Goal: Task Accomplishment & Management: Use online tool/utility

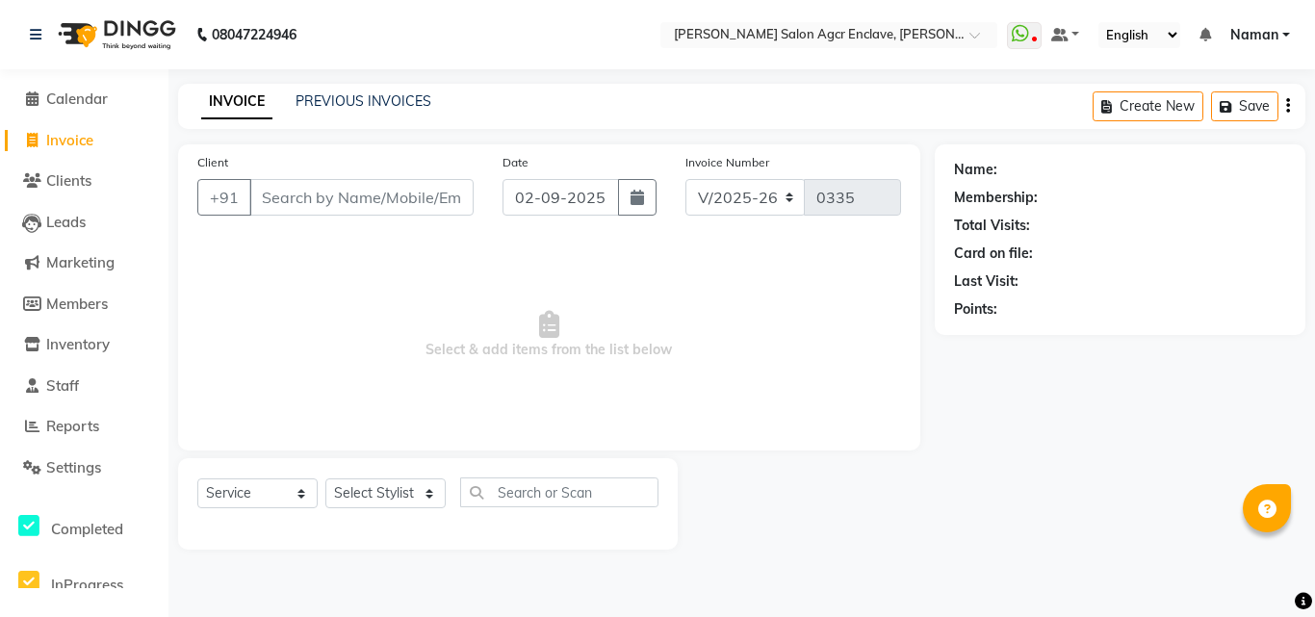
select select "8560"
select select "service"
click at [379, 195] on input "Client" at bounding box center [361, 197] width 224 height 37
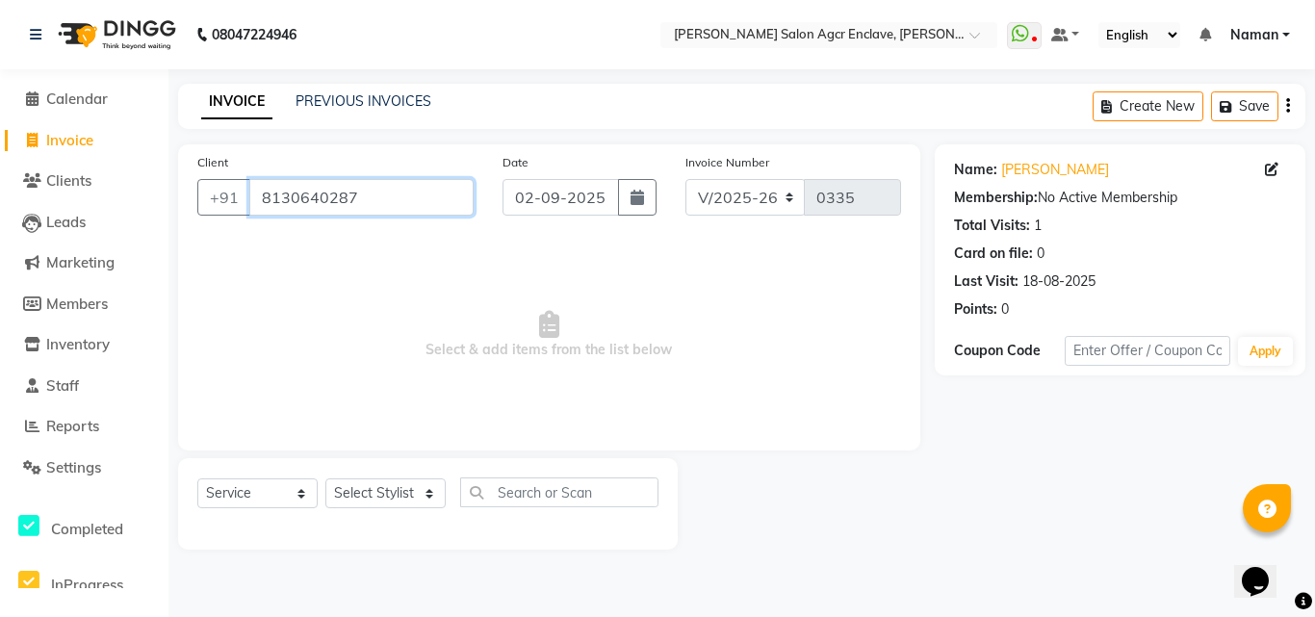
click at [386, 198] on input "8130640287" at bounding box center [361, 197] width 224 height 37
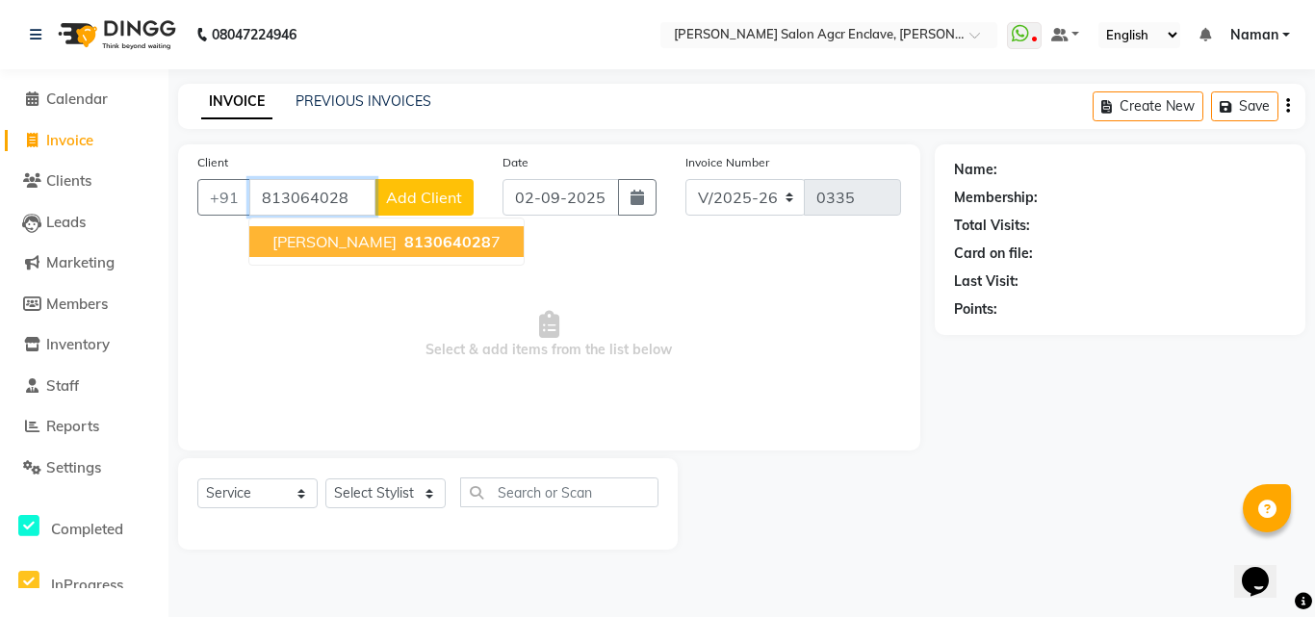
click at [387, 239] on button "[PERSON_NAME] 813064028 7" at bounding box center [386, 241] width 274 height 31
type input "8130640287"
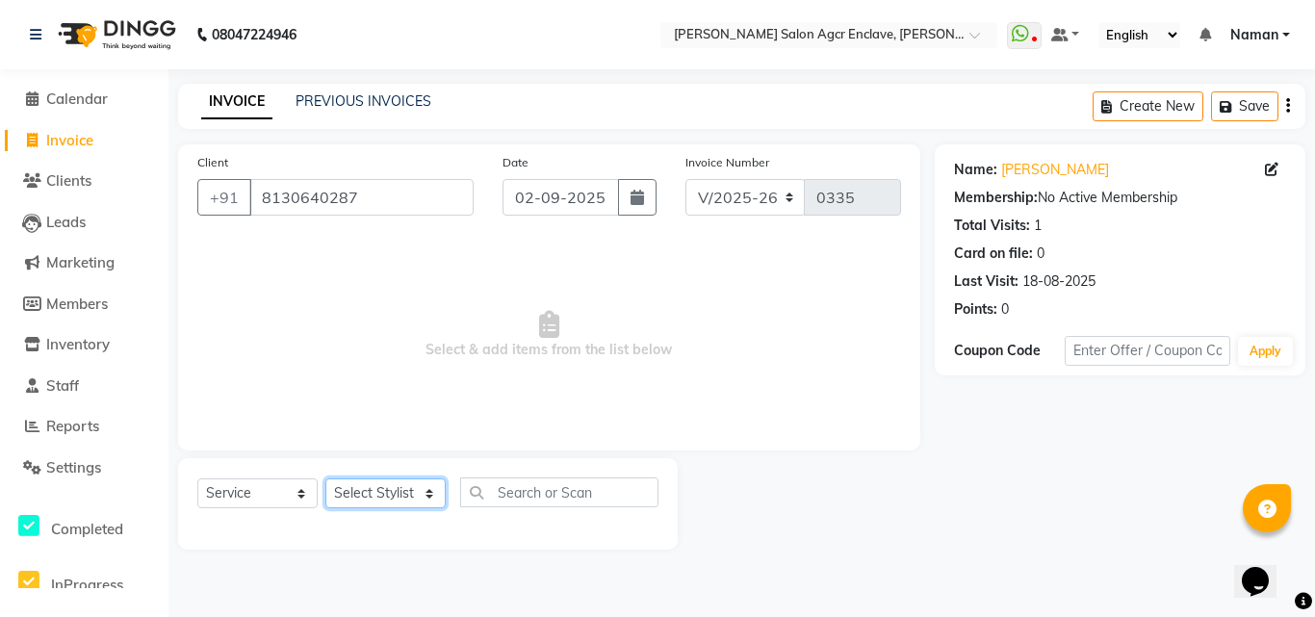
click at [389, 491] on select "Select Stylist Abhishek [PERSON_NAME] [PERSON_NAME] [PERSON_NAME] Lucky [PERSON…" at bounding box center [386, 494] width 120 height 30
select select "87660"
click at [326, 479] on select "Select Stylist Abhishek [PERSON_NAME] [PERSON_NAME] [PERSON_NAME] Lucky [PERSON…" at bounding box center [386, 494] width 120 height 30
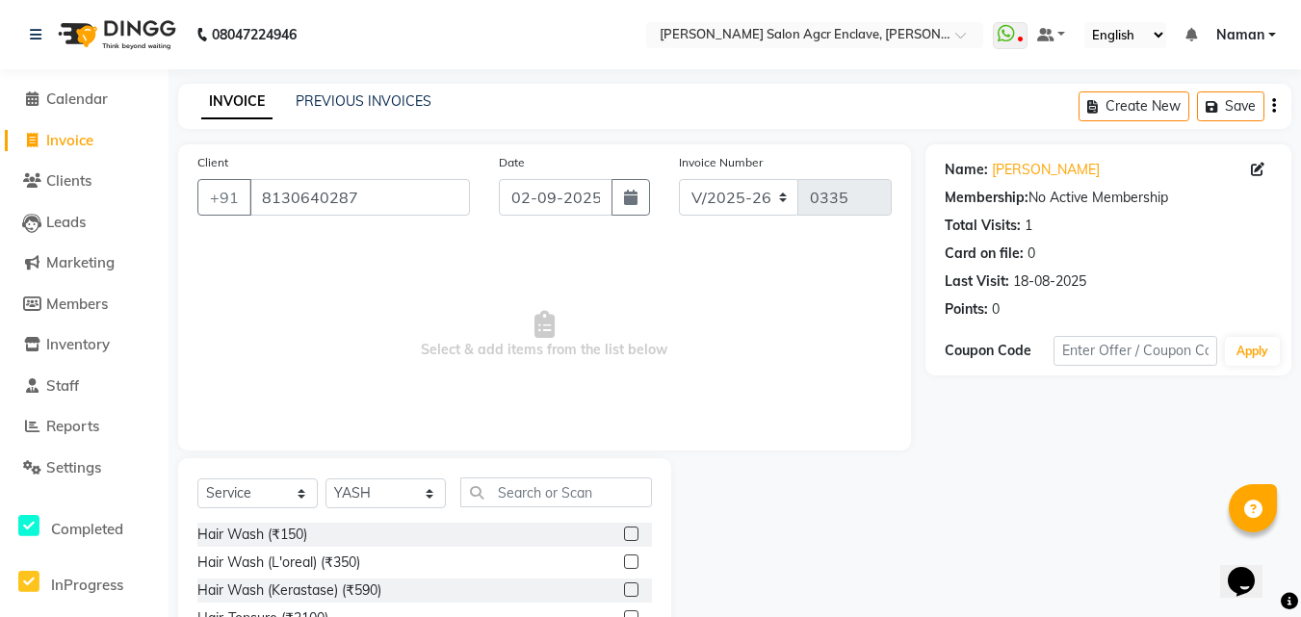
click at [624, 562] on label at bounding box center [631, 562] width 14 height 14
click at [624, 562] on input "checkbox" at bounding box center [630, 563] width 13 height 13
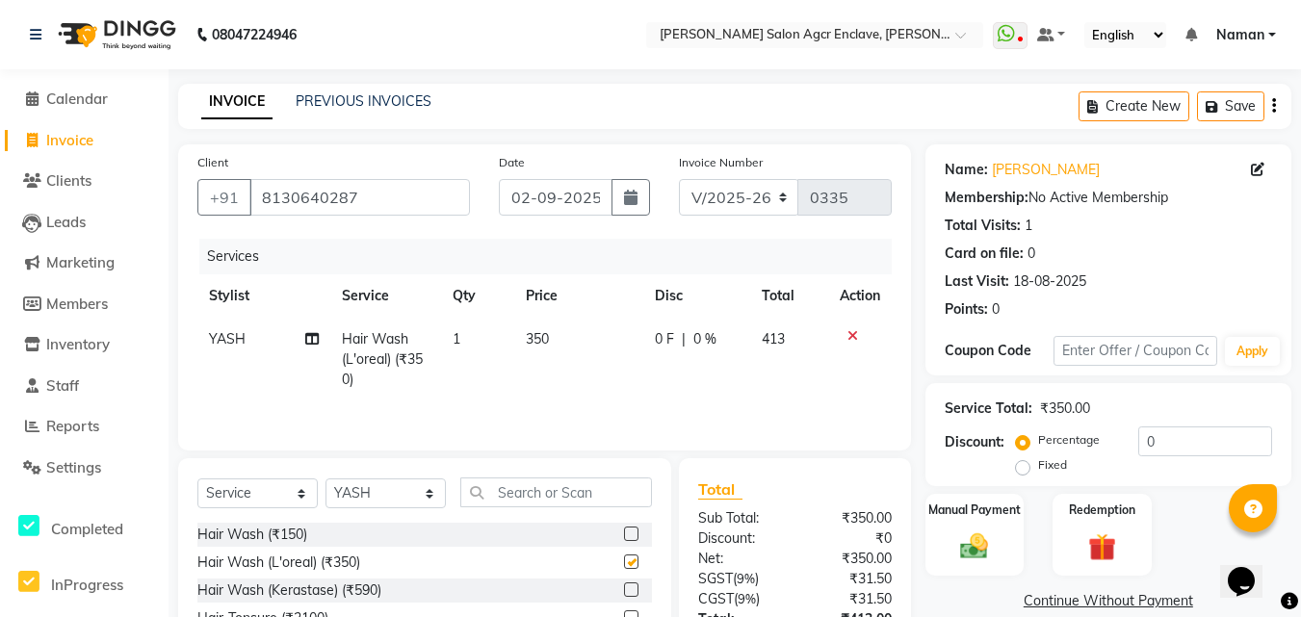
checkbox input "false"
click at [547, 326] on td "350" at bounding box center [578, 360] width 129 height 84
click at [514, 326] on td "1" at bounding box center [477, 360] width 73 height 84
select select "87660"
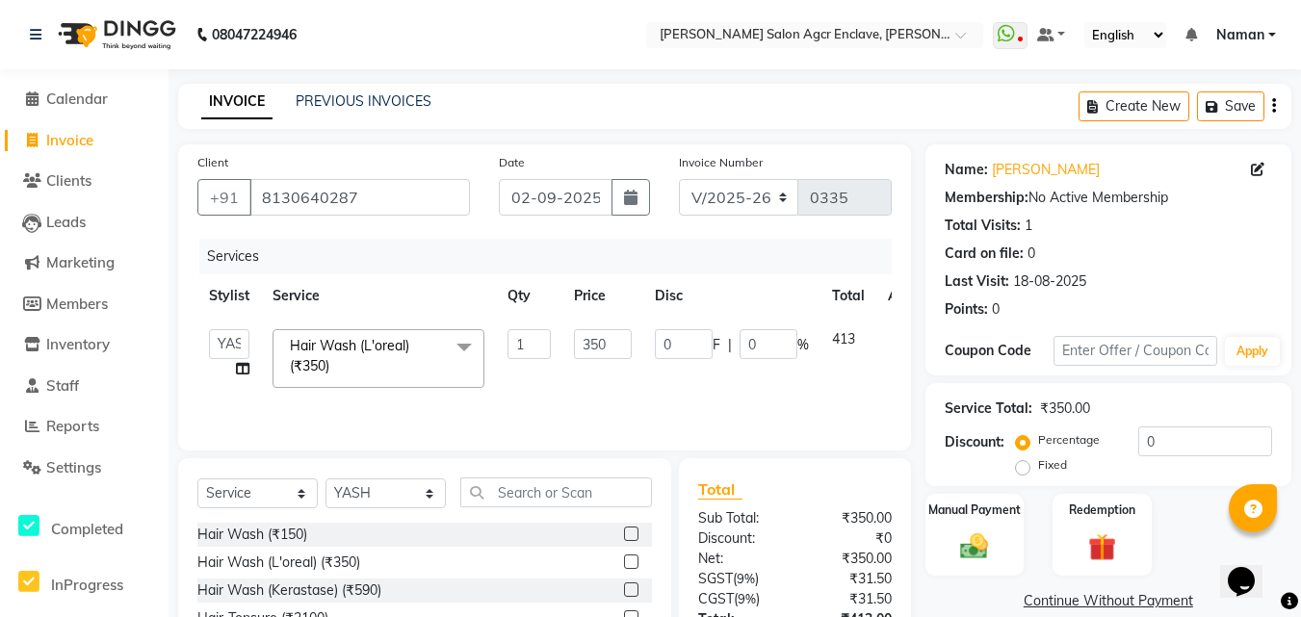
click at [547, 326] on td "1" at bounding box center [529, 359] width 66 height 82
click at [594, 343] on input "350" at bounding box center [603, 344] width 58 height 30
type input "400"
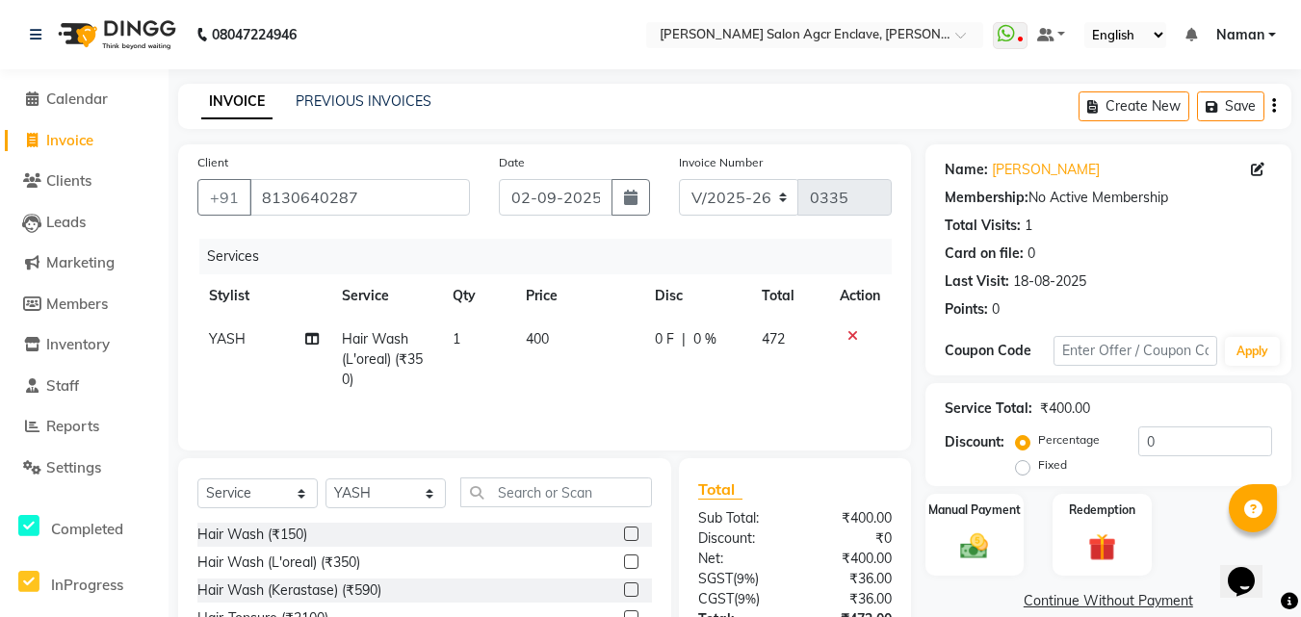
click at [664, 261] on div "Services" at bounding box center [552, 257] width 707 height 36
click at [402, 489] on select "Select Stylist Abhishek [PERSON_NAME] [PERSON_NAME] [PERSON_NAME] Lucky [PERSON…" at bounding box center [386, 494] width 120 height 30
select select "87671"
click at [326, 479] on select "Select Stylist Abhishek [PERSON_NAME] [PERSON_NAME] [PERSON_NAME] Lucky [PERSON…" at bounding box center [386, 494] width 120 height 30
click at [501, 498] on input "text" at bounding box center [556, 493] width 192 height 30
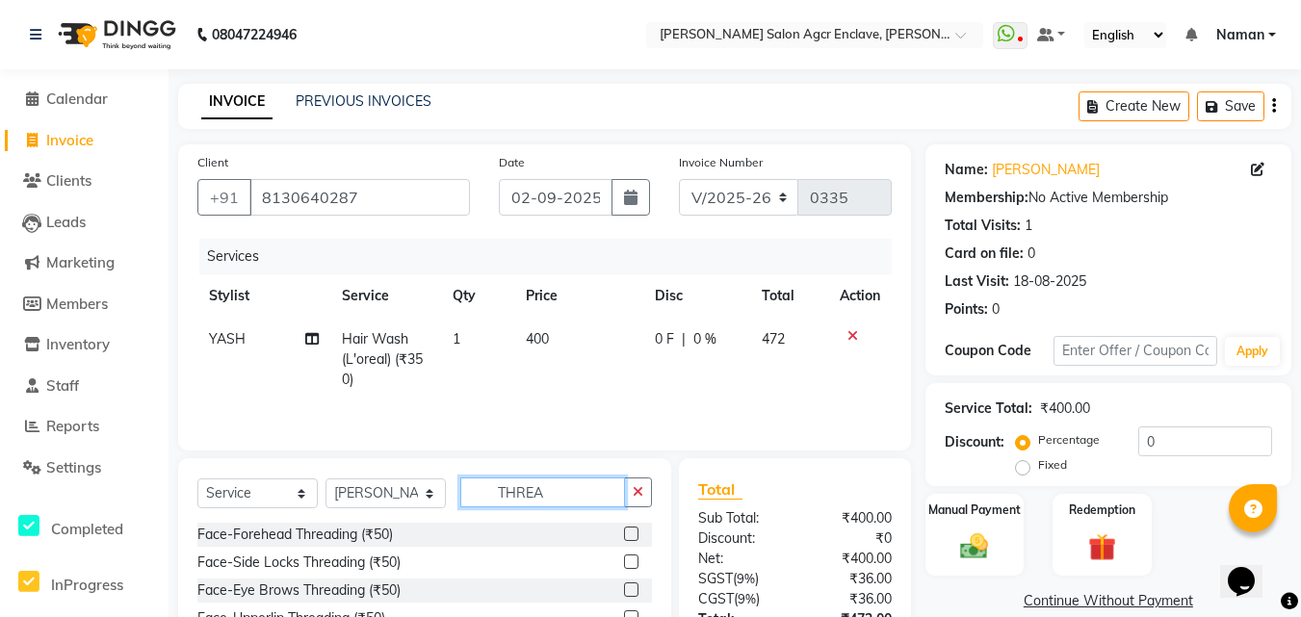
type input "THREA"
click at [629, 533] on label at bounding box center [631, 534] width 14 height 14
click at [629, 533] on input "checkbox" at bounding box center [630, 535] width 13 height 13
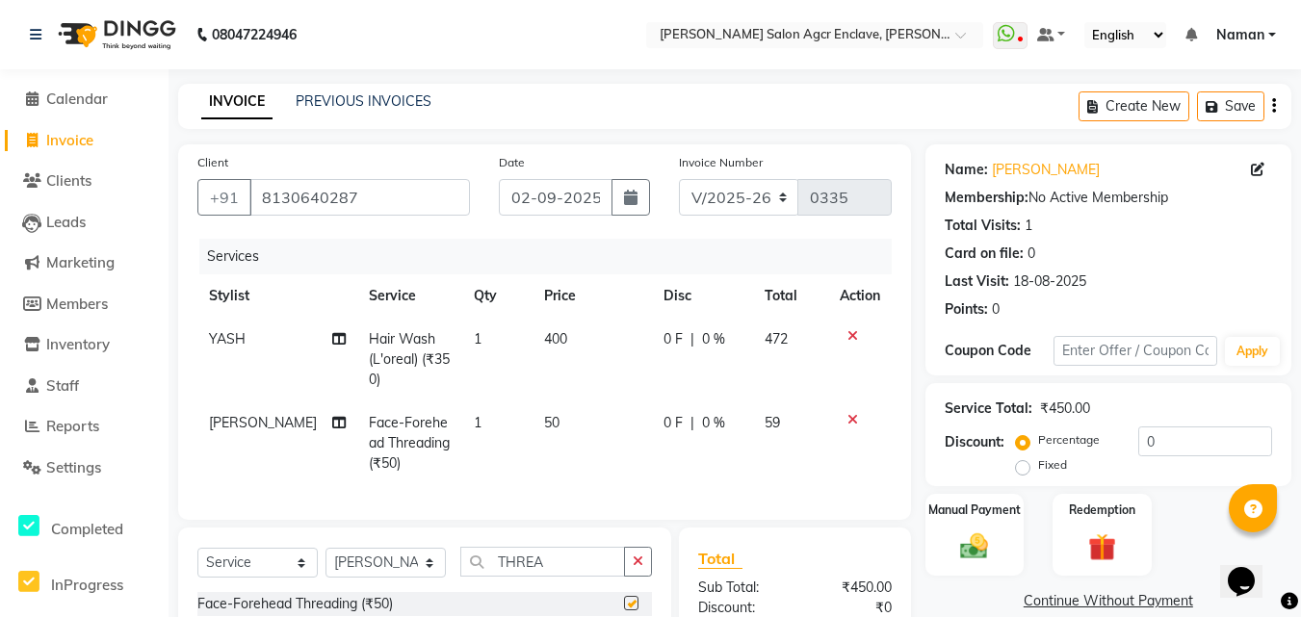
checkbox input "false"
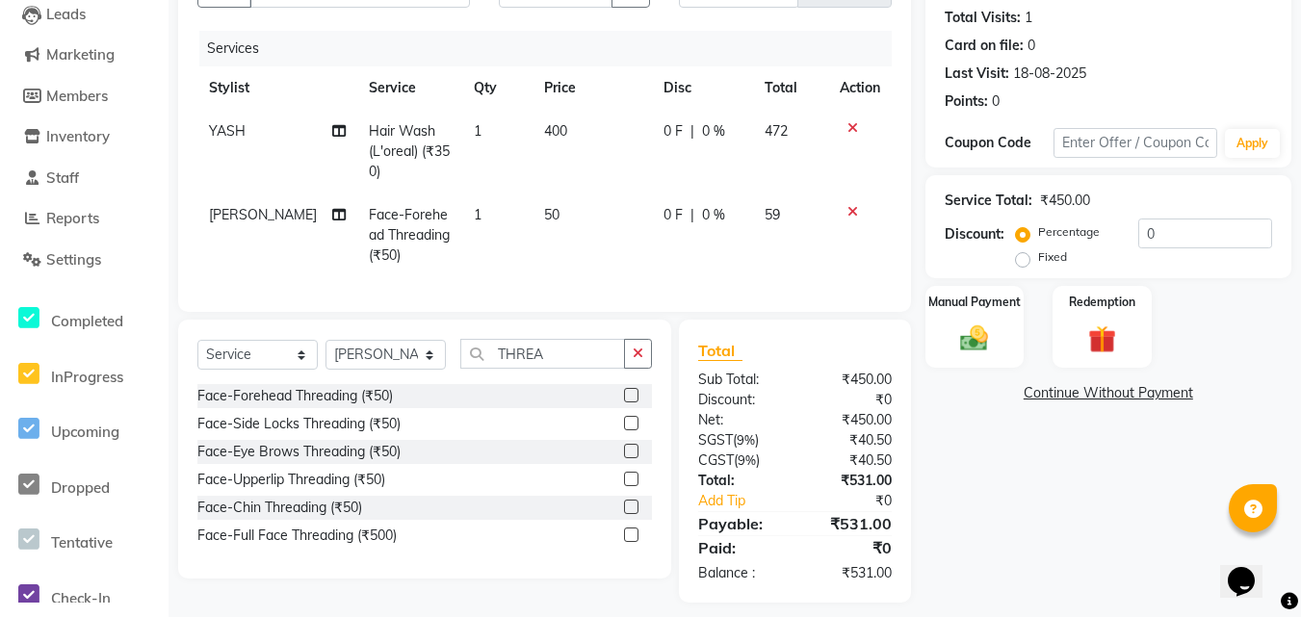
click at [637, 430] on label at bounding box center [631, 423] width 14 height 14
click at [637, 430] on input "checkbox" at bounding box center [630, 424] width 13 height 13
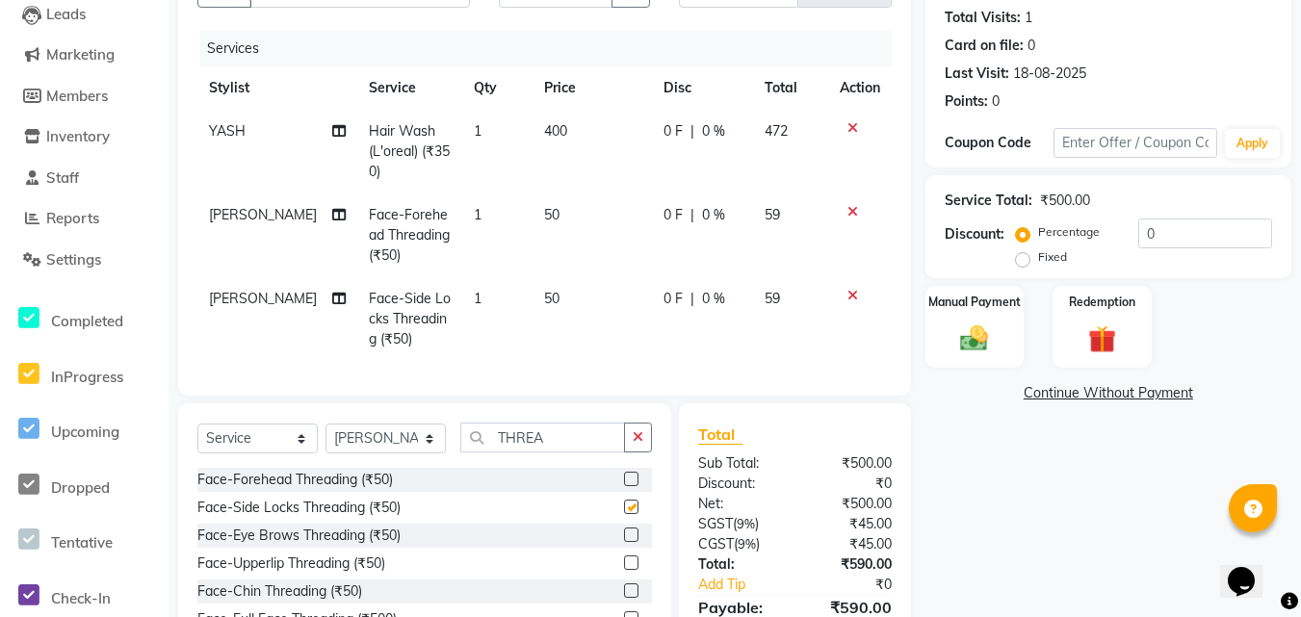
checkbox input "false"
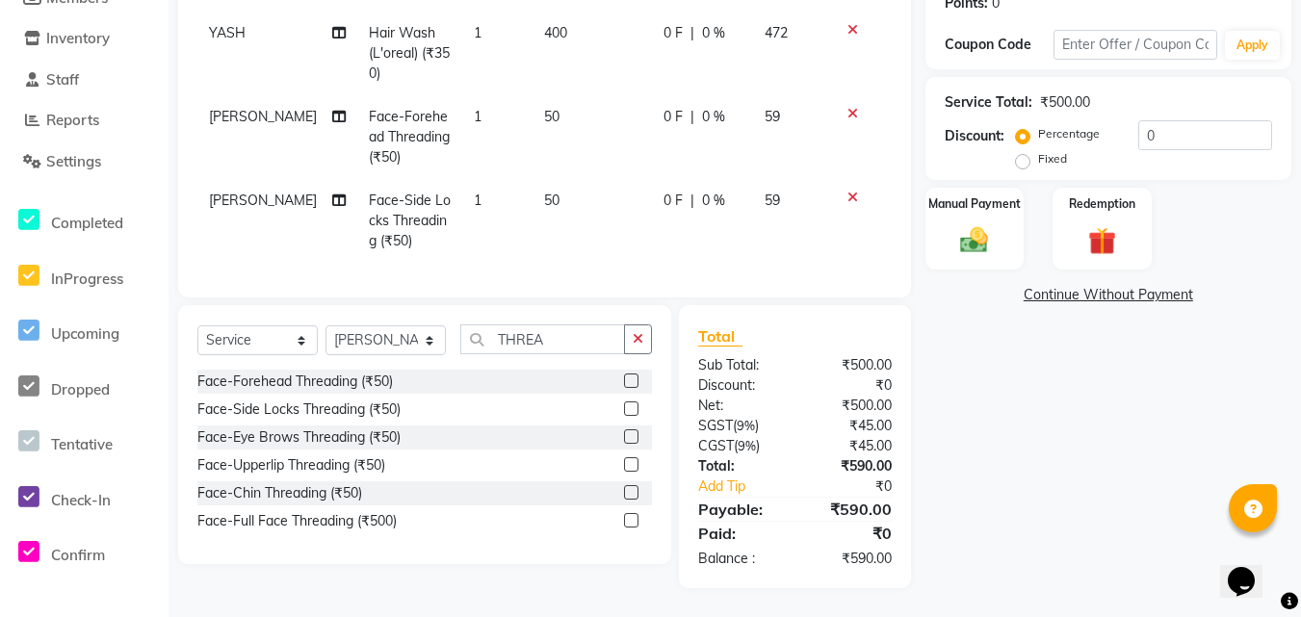
scroll to position [0, 0]
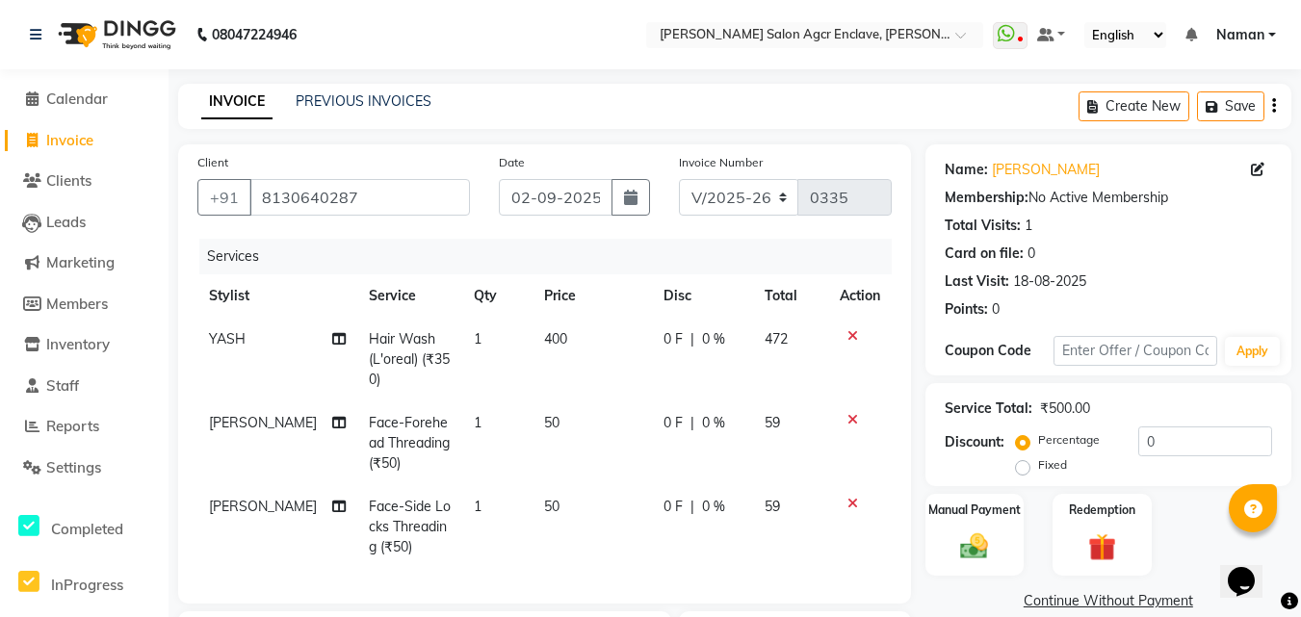
click at [1272, 108] on button "button" at bounding box center [1274, 106] width 4 height 45
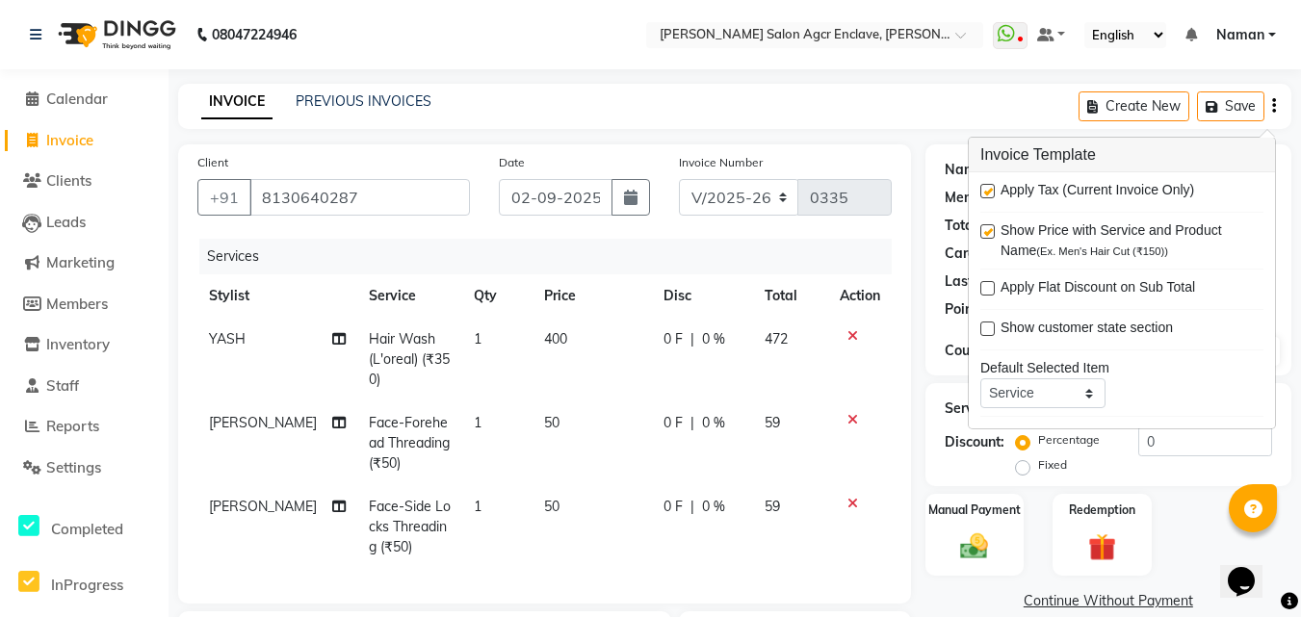
click at [990, 190] on label at bounding box center [987, 191] width 14 height 14
click at [990, 190] on input "checkbox" at bounding box center [986, 192] width 13 height 13
checkbox input "false"
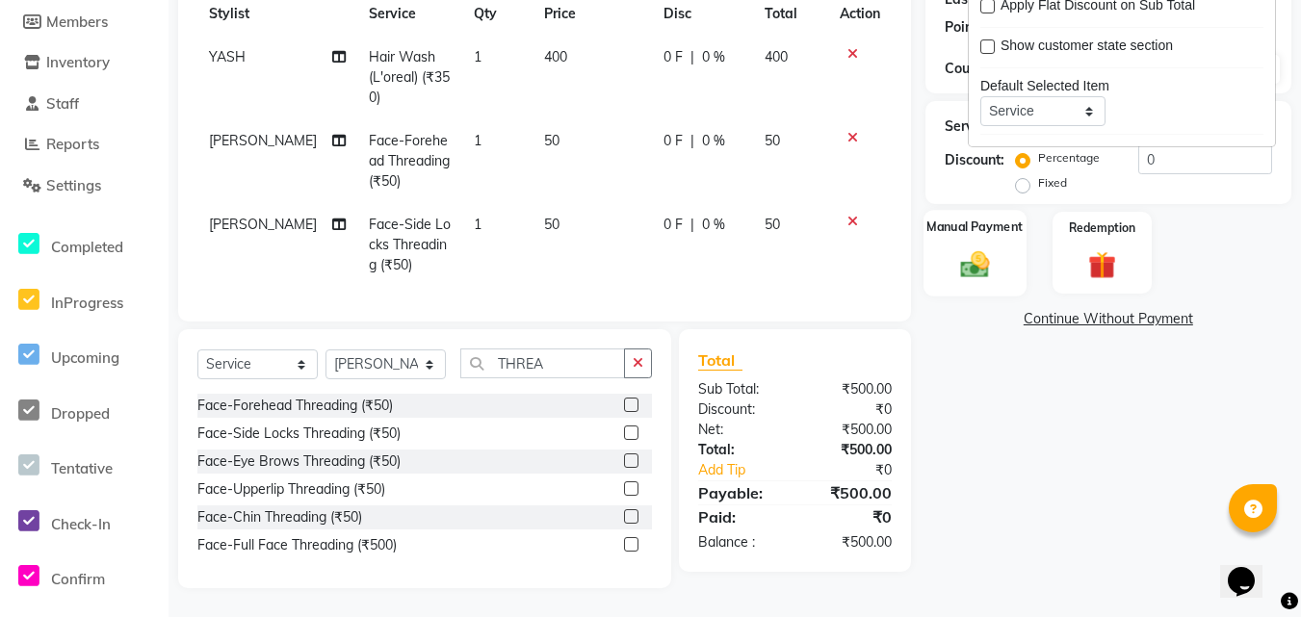
click at [968, 247] on img at bounding box center [974, 264] width 47 height 34
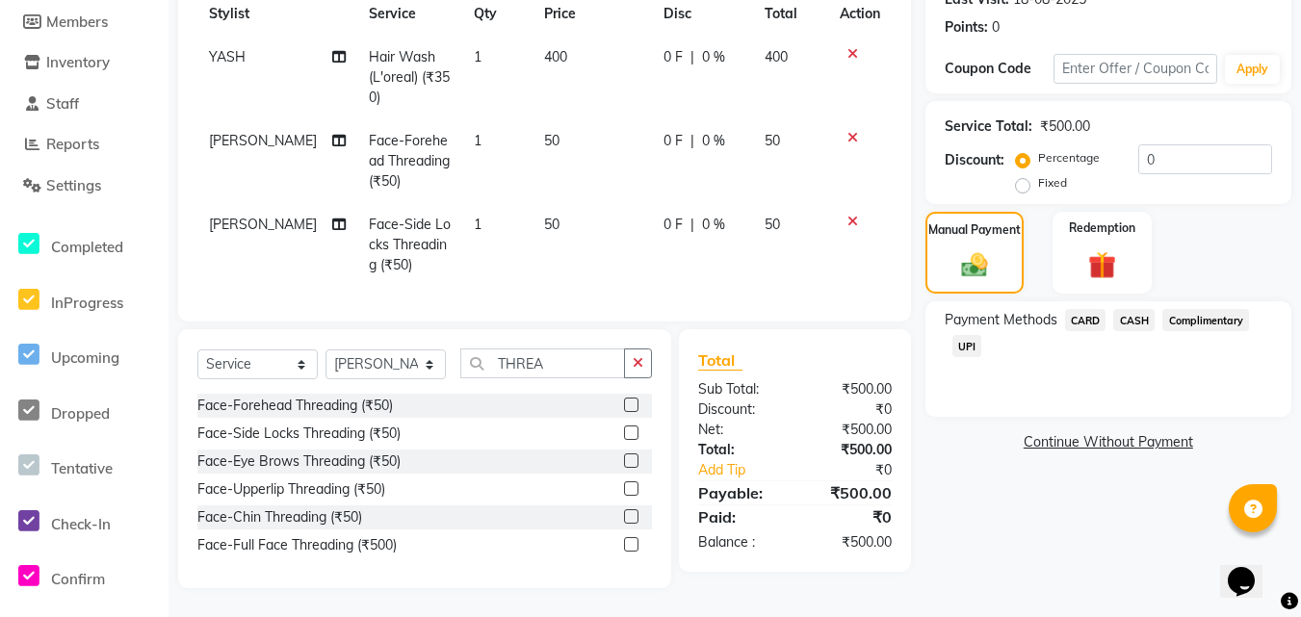
click at [1134, 309] on span "CASH" at bounding box center [1133, 320] width 41 height 22
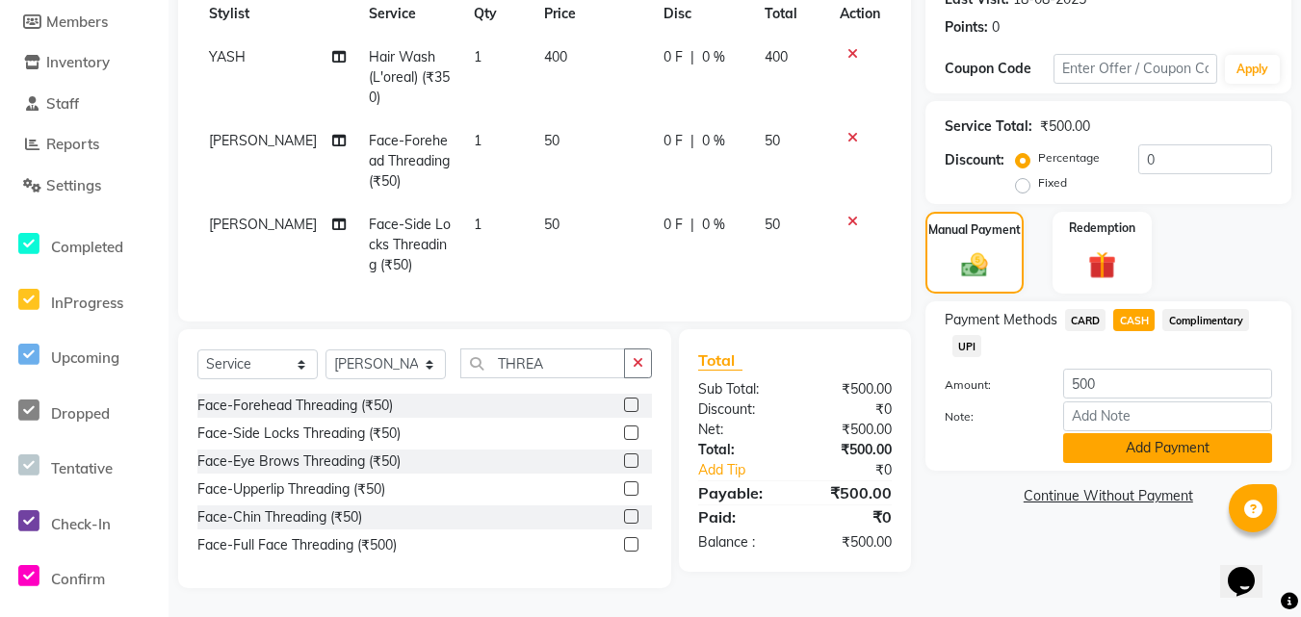
click at [1115, 441] on button "Add Payment" at bounding box center [1167, 448] width 209 height 30
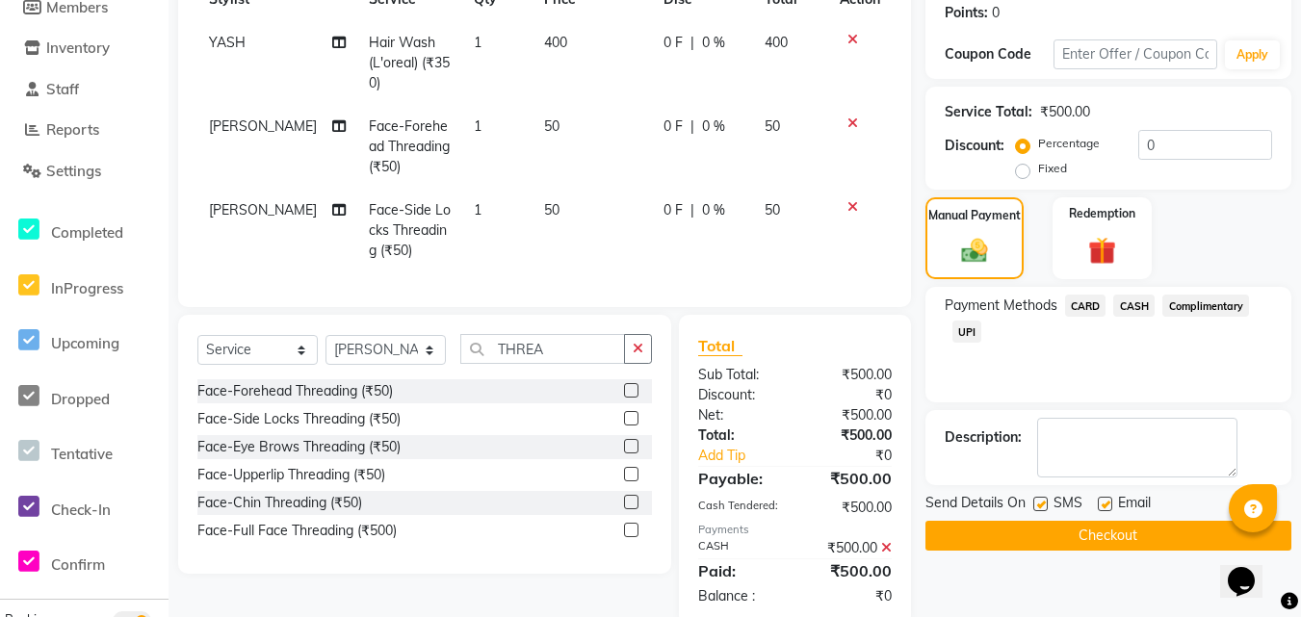
scroll to position [349, 0]
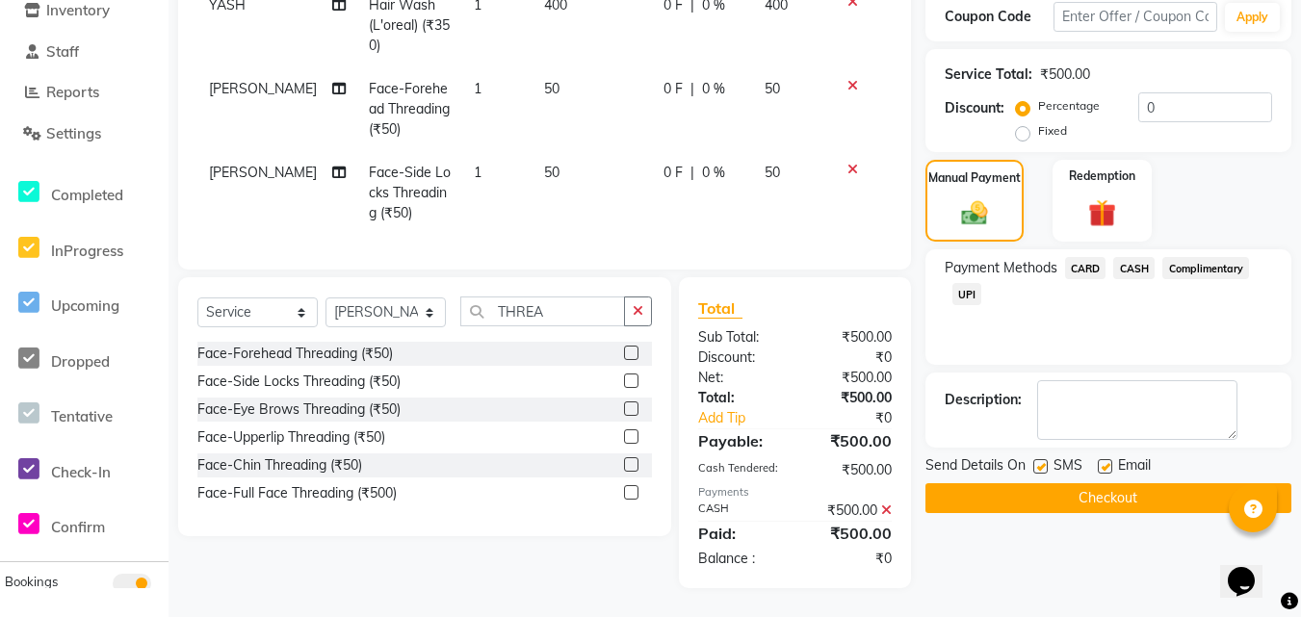
click at [1092, 483] on button "Checkout" at bounding box center [1108, 498] width 366 height 30
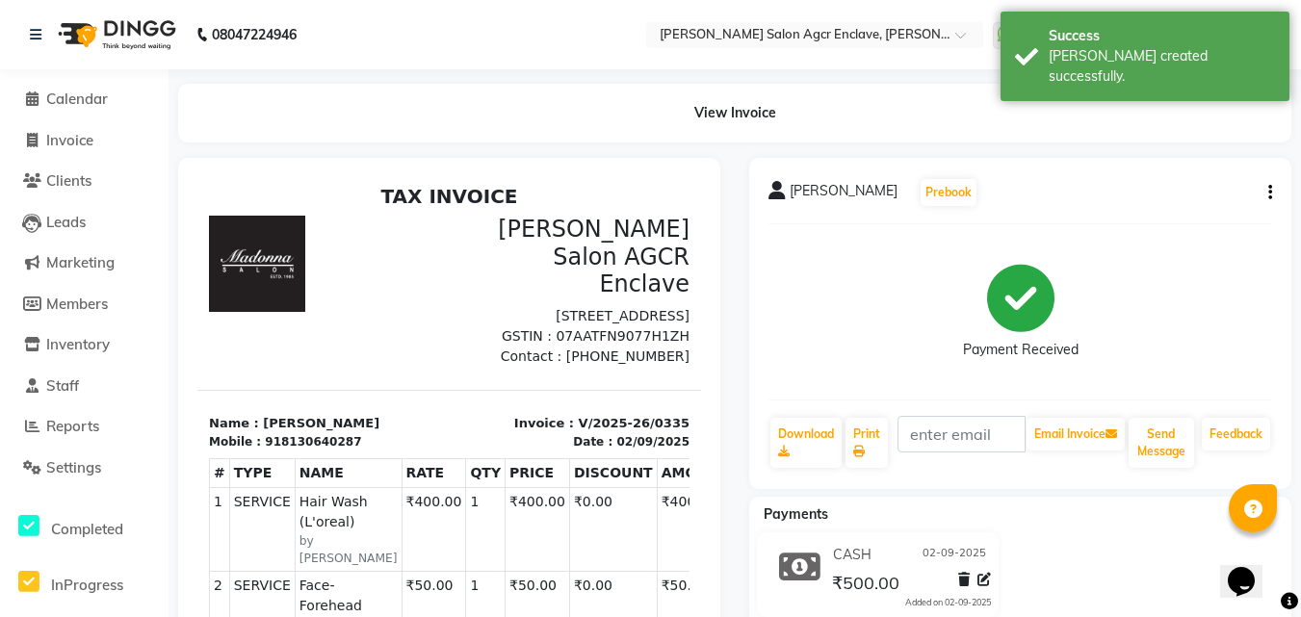
select select "service"
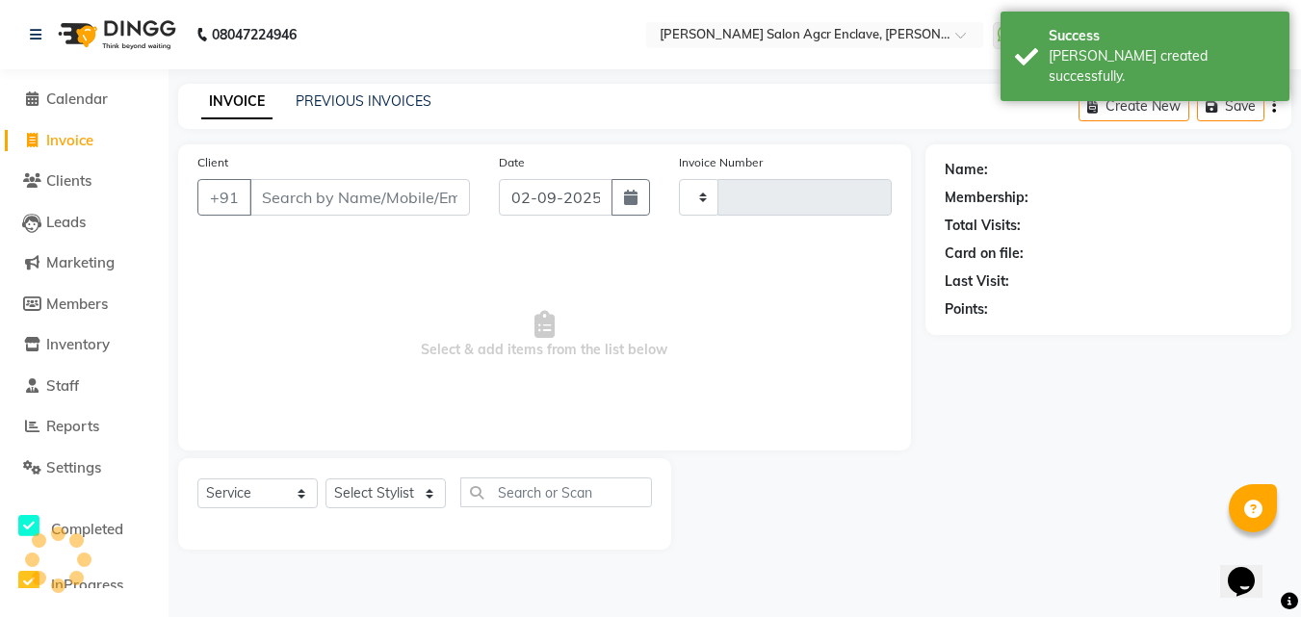
type input "0336"
select select "8560"
